Goal: Navigation & Orientation: Find specific page/section

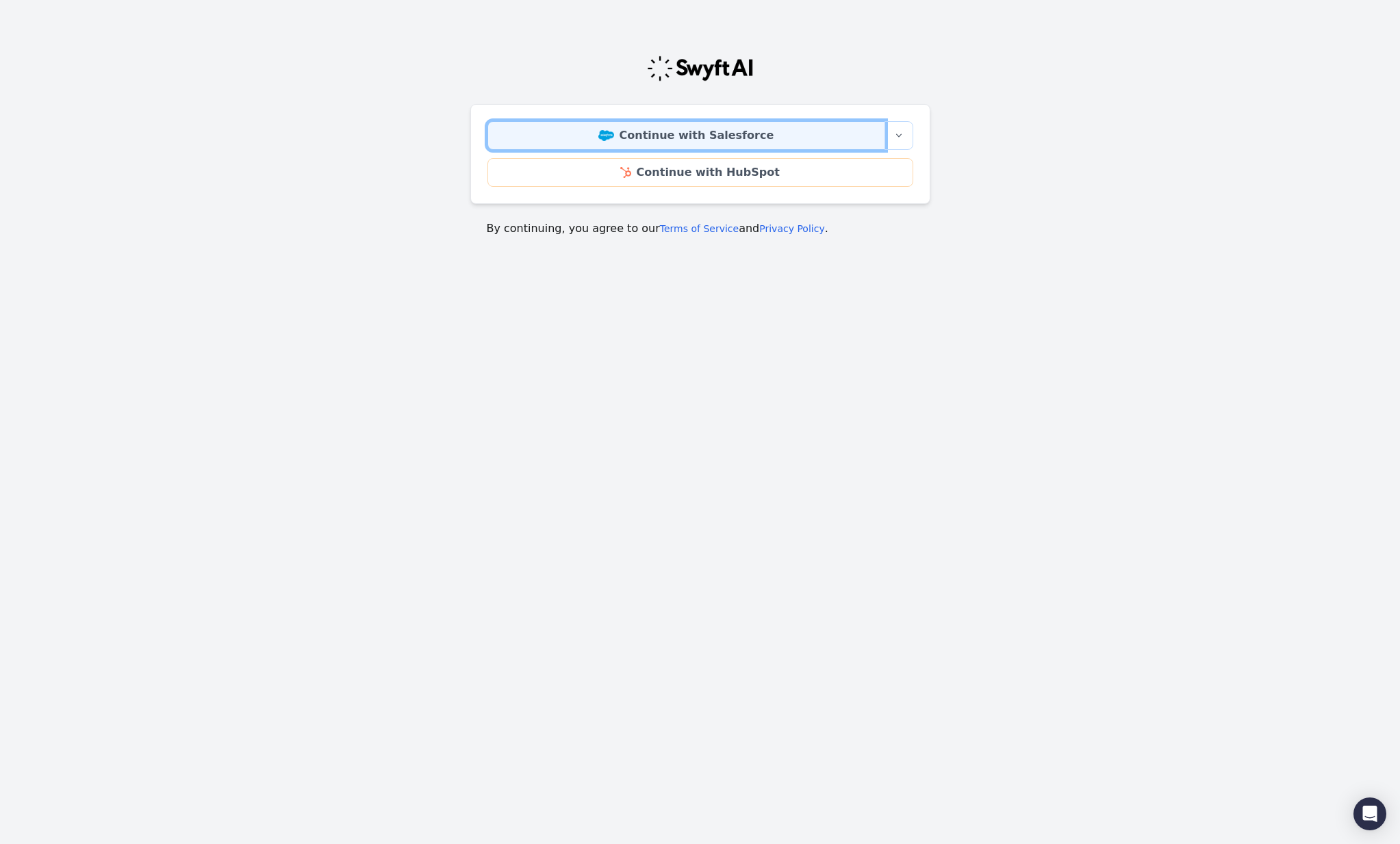
click at [658, 132] on link "Continue with Salesforce" at bounding box center [686, 136] width 398 height 29
click at [659, 145] on link "Continue with Salesforce" at bounding box center [686, 136] width 398 height 29
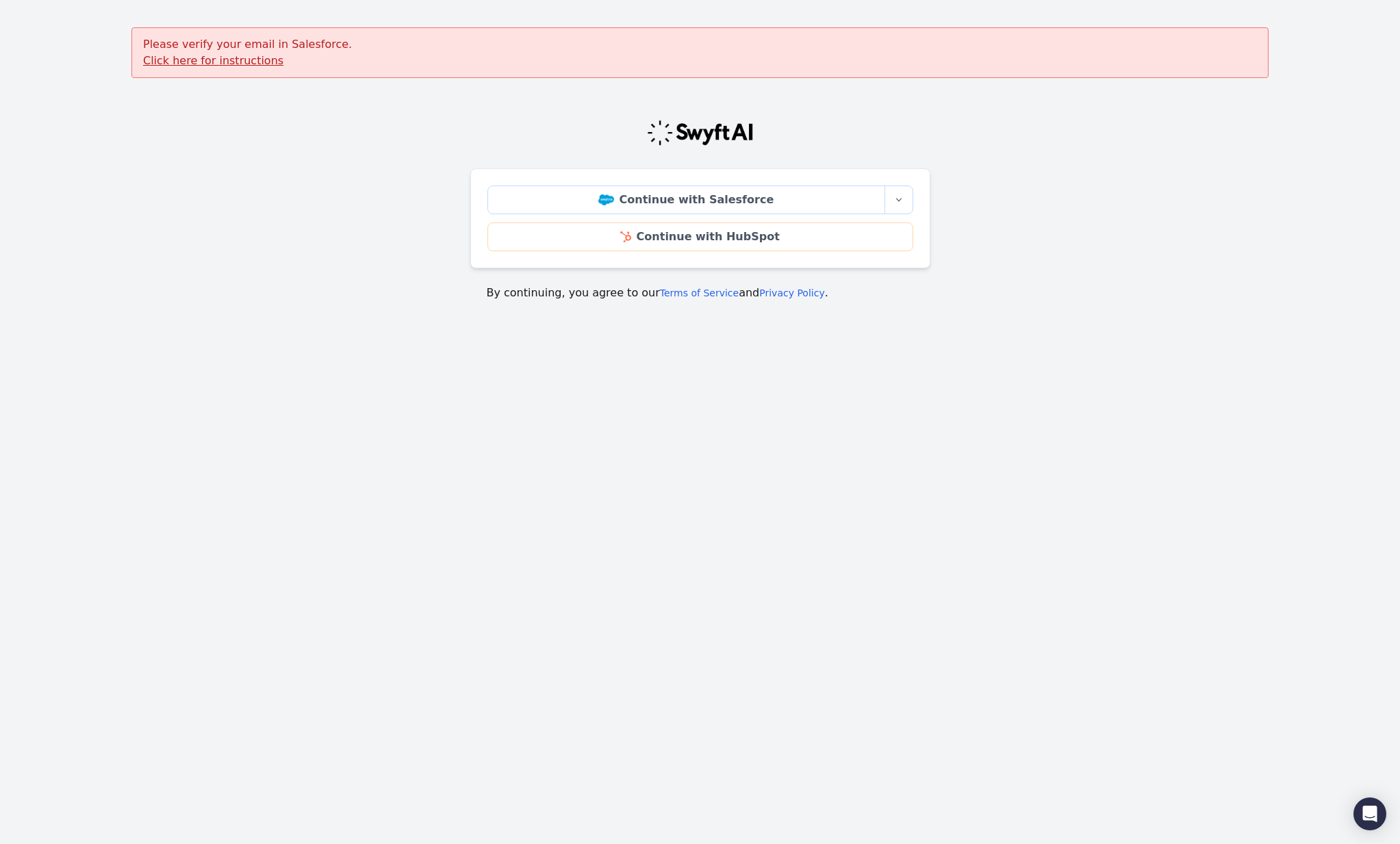
click at [234, 64] on u "Click here for instructions" at bounding box center [213, 61] width 140 height 13
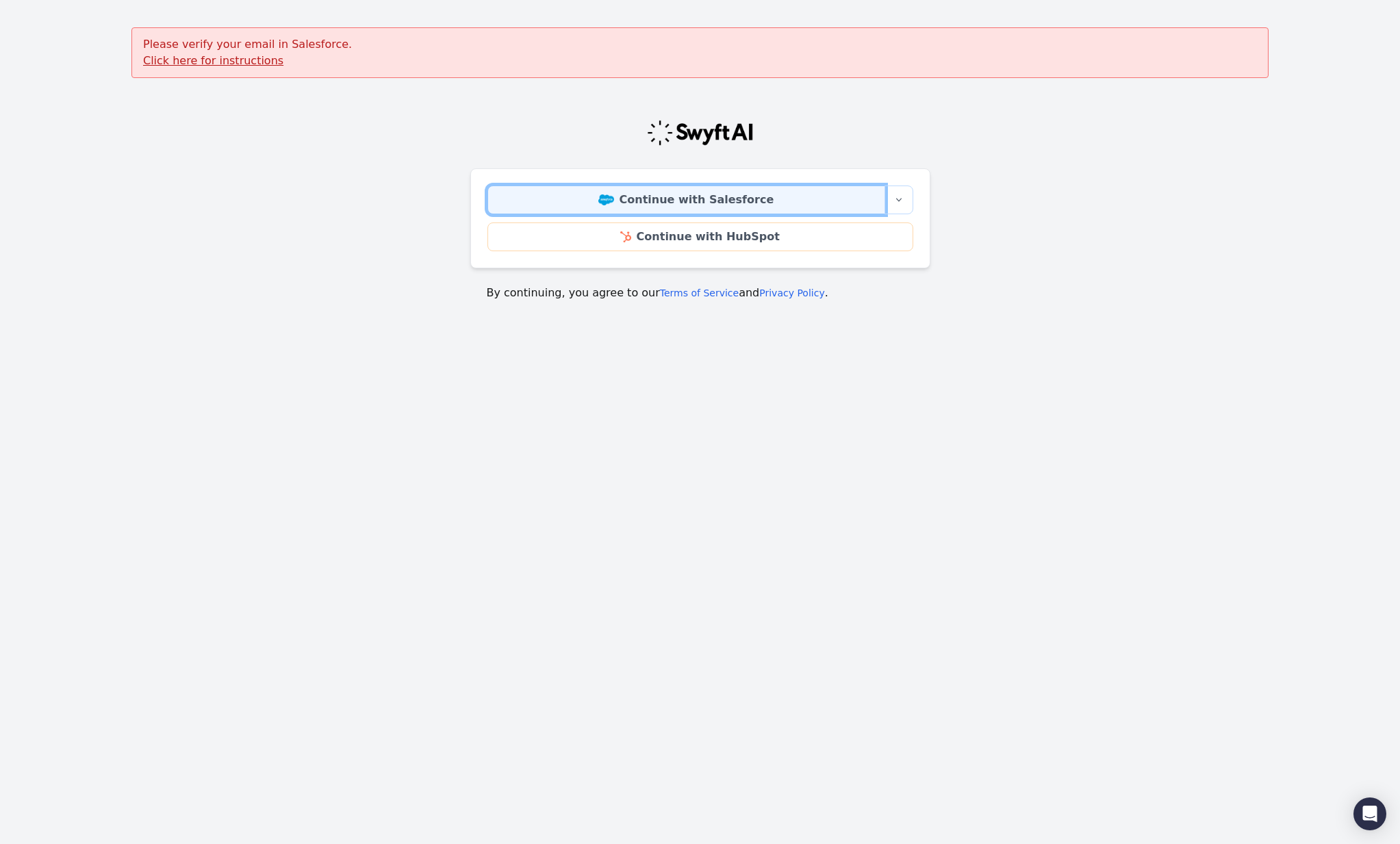
click at [614, 201] on img at bounding box center [606, 200] width 15 height 11
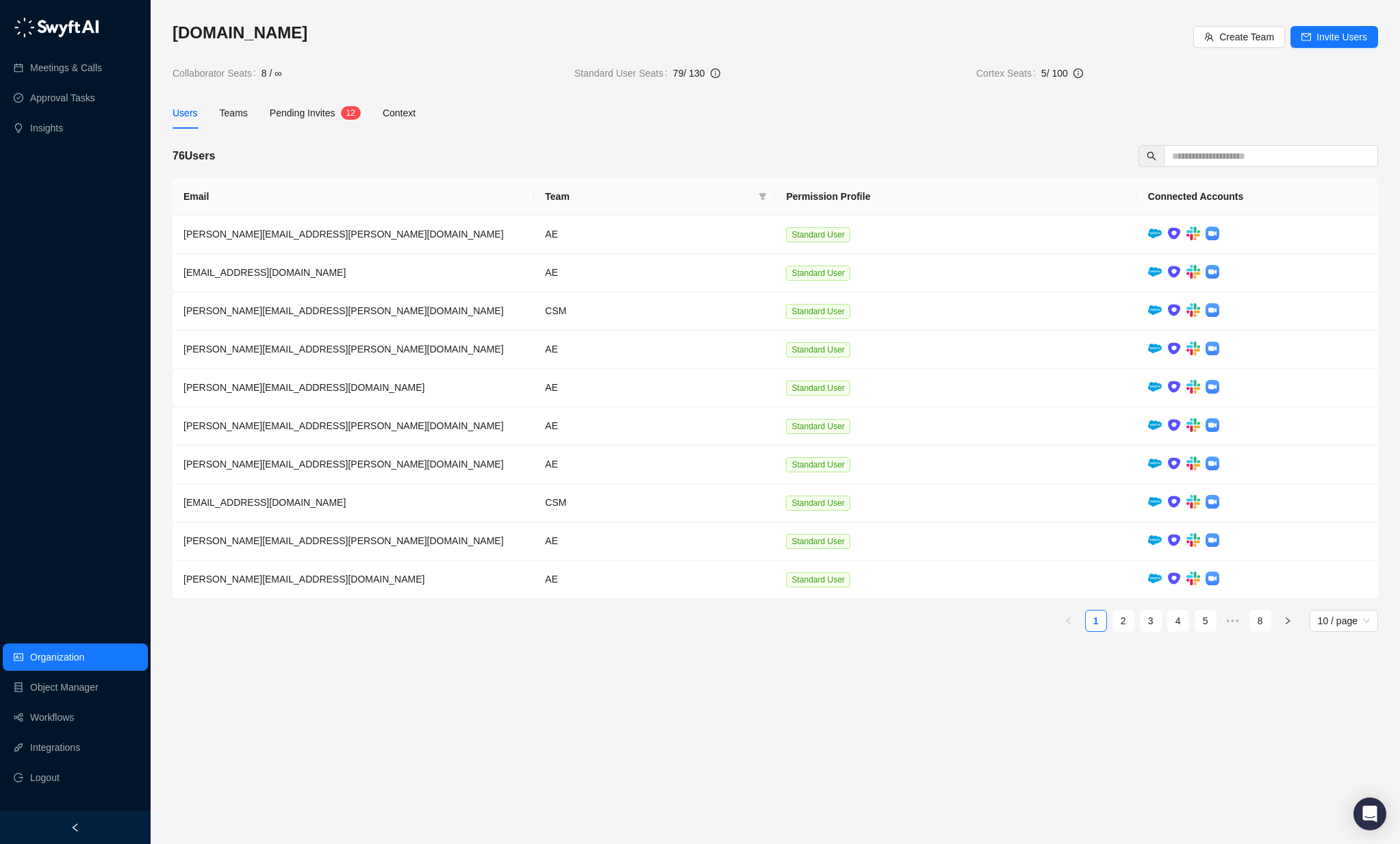
click at [322, 107] on span "Pending Invites" at bounding box center [302, 113] width 65 height 11
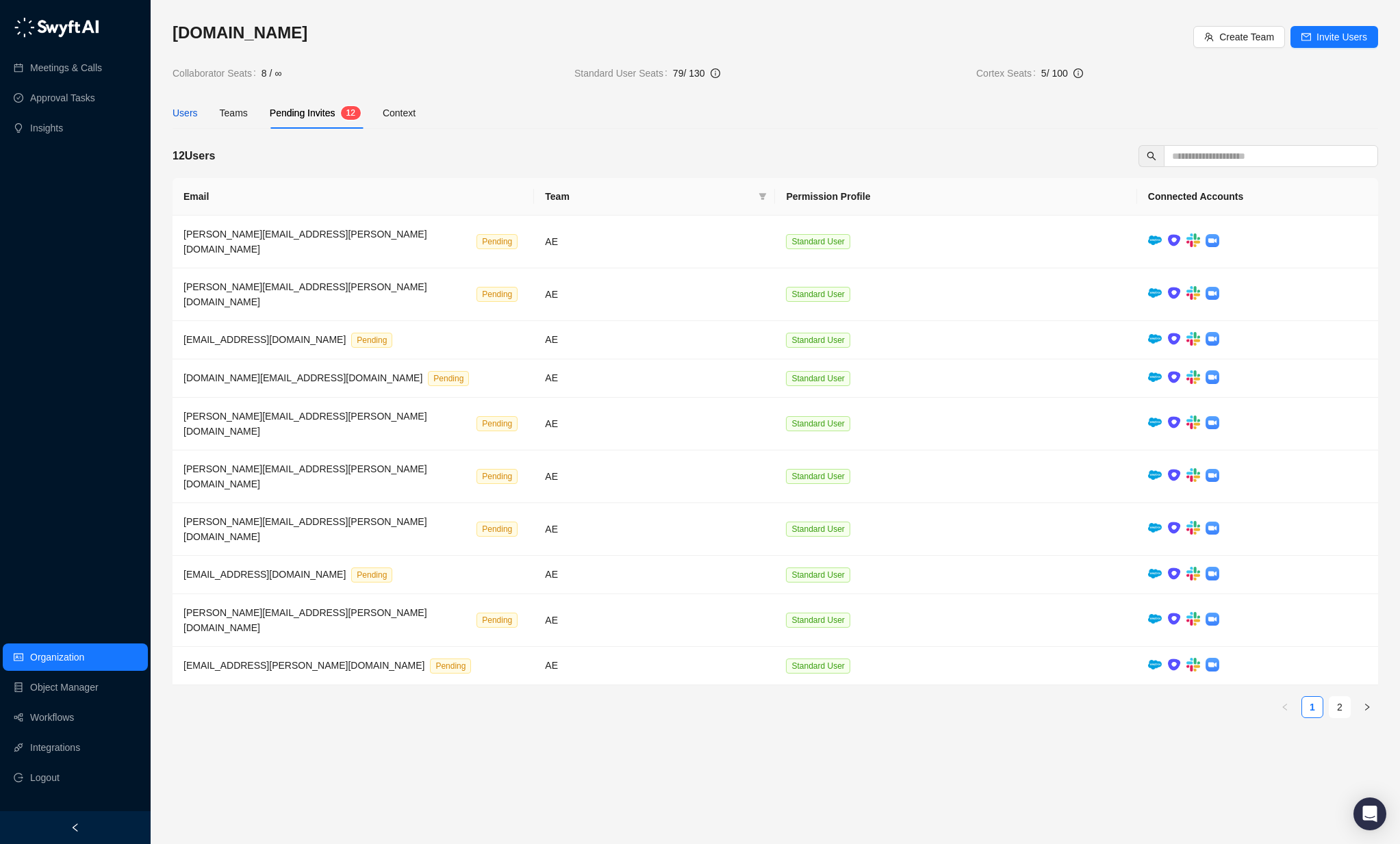
click at [180, 115] on div "Users" at bounding box center [185, 113] width 25 height 15
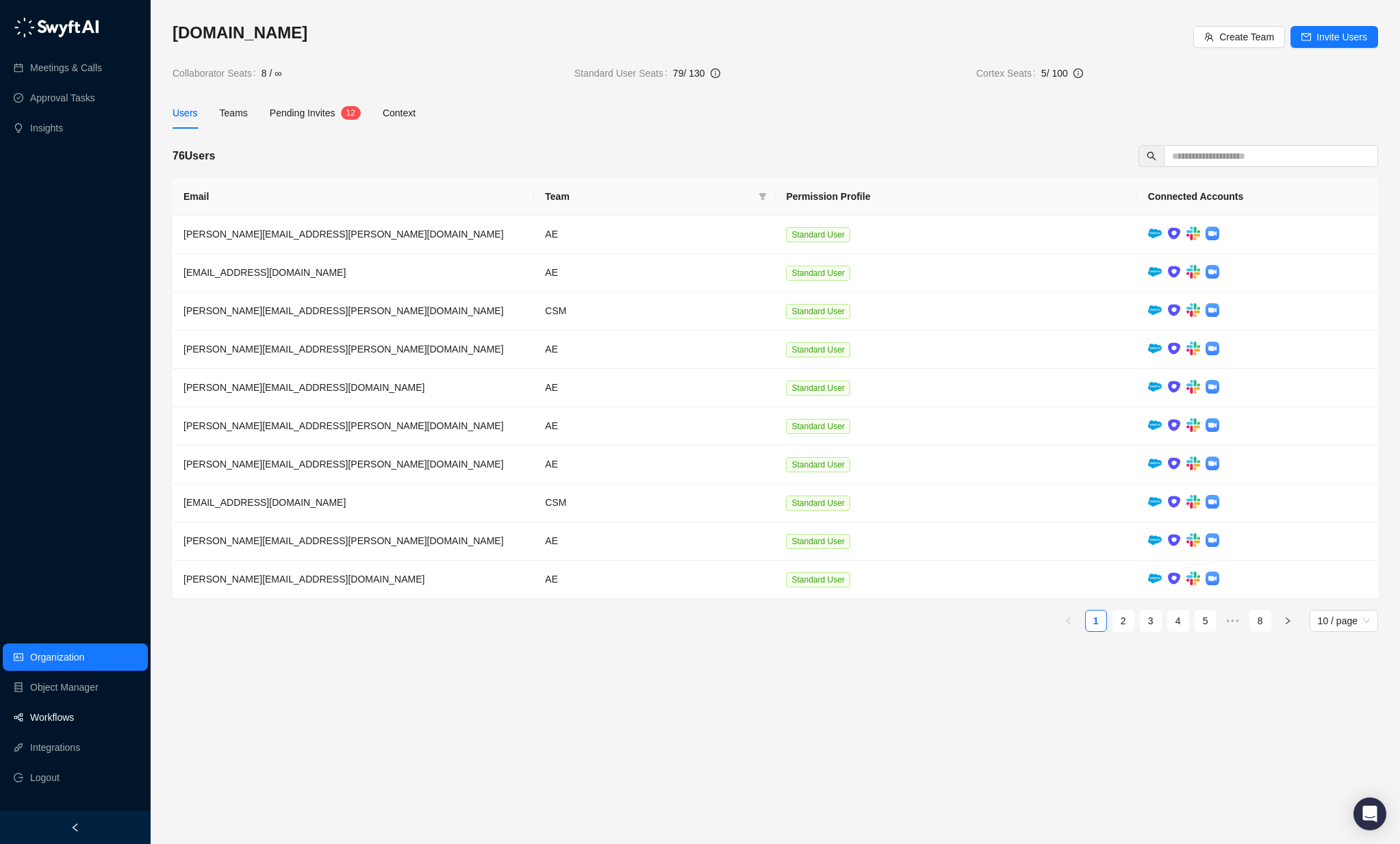
click at [65, 722] on link "Workflows" at bounding box center [52, 717] width 44 height 27
